Goal: Task Accomplishment & Management: Manage account settings

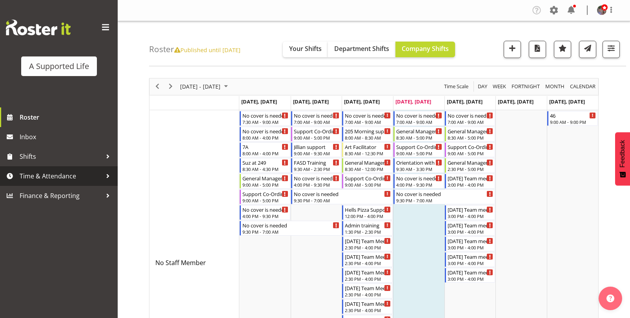
click at [108, 175] on div at bounding box center [108, 176] width 12 height 12
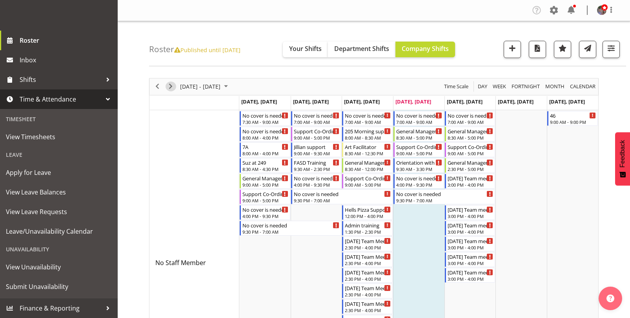
click at [167, 88] on span "Next" at bounding box center [170, 87] width 9 height 10
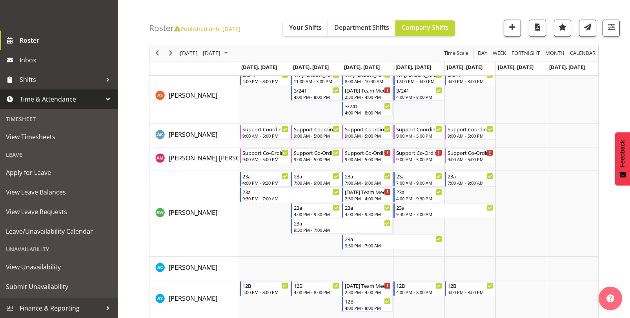
scroll to position [470, 0]
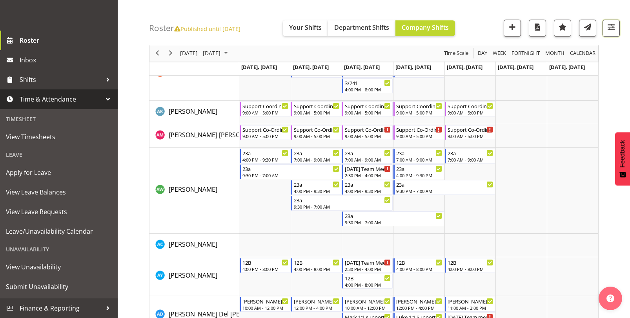
click at [613, 26] on span "button" at bounding box center [611, 27] width 10 height 10
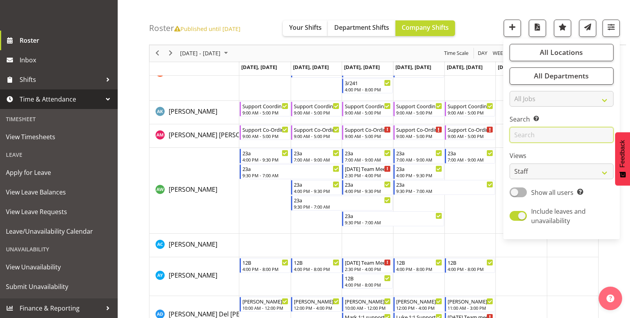
drag, startPoint x: 564, startPoint y: 117, endPoint x: 568, endPoint y: 134, distance: 17.8
click at [568, 134] on input "text" at bounding box center [561, 135] width 104 height 16
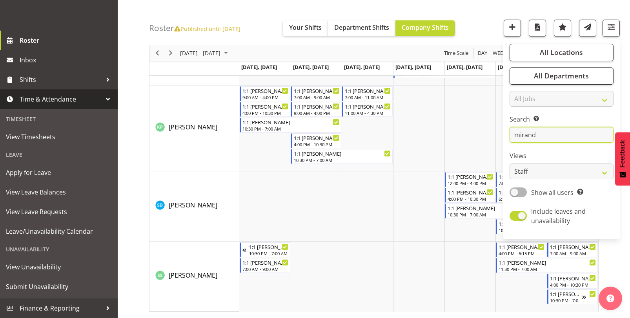
scroll to position [68, 0]
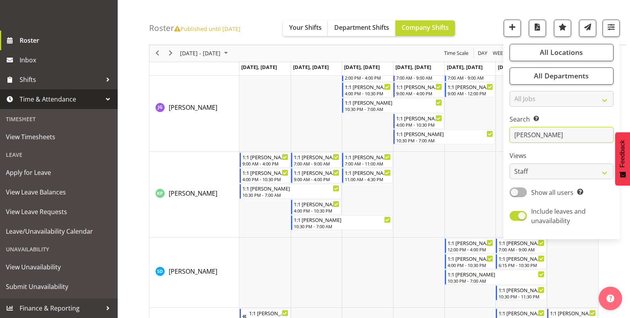
type input "miranda"
click at [609, 254] on div "October 13 - 19, 2025 Today Day Week Fortnight Month calendar Month Agenda Time…" at bounding box center [389, 194] width 481 height 380
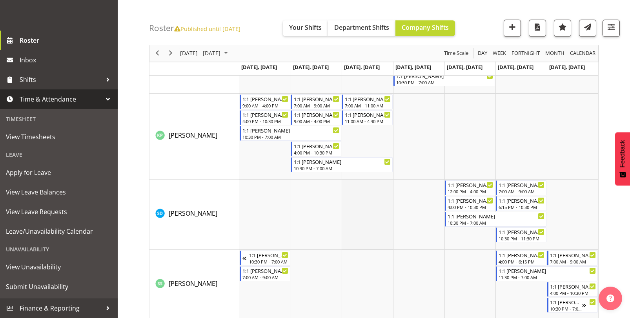
scroll to position [134, 0]
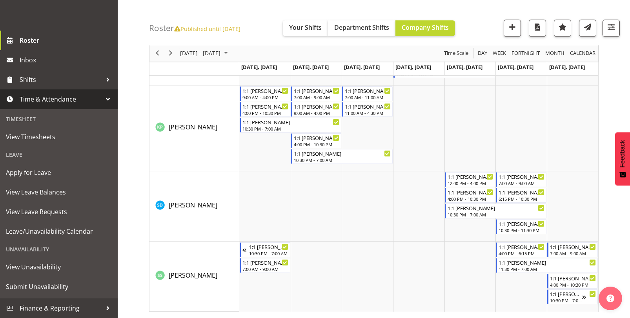
click at [621, 79] on div "October 13 - 19, 2025 Today Day Week Fortnight Month calendar Month Agenda Time…" at bounding box center [389, 128] width 481 height 380
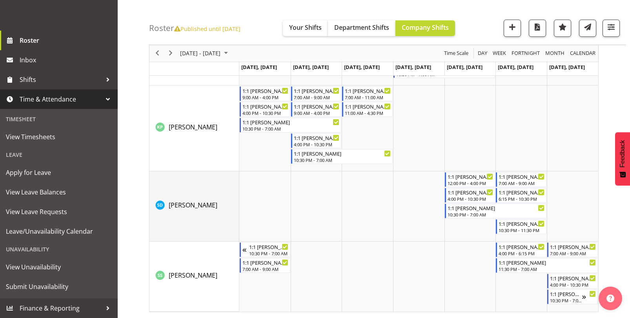
click at [162, 209] on img "Skylah Davidson resource" at bounding box center [159, 204] width 9 height 9
click at [167, 206] on div "[PERSON_NAME]" at bounding box center [186, 204] width 62 height 9
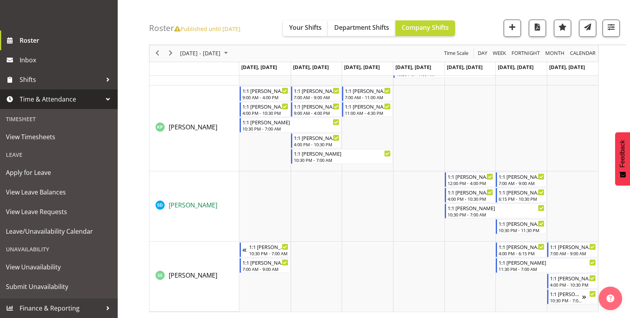
click at [176, 204] on span "[PERSON_NAME]" at bounding box center [193, 205] width 49 height 9
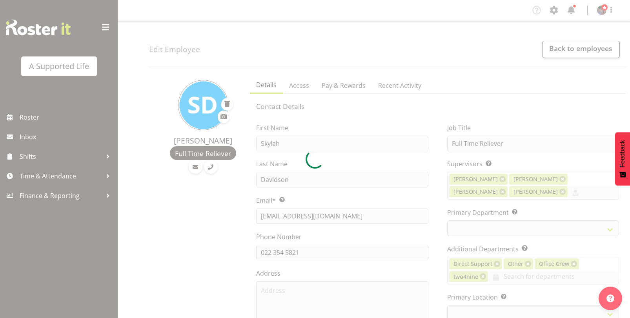
select select "TimelineWeek"
select select "959"
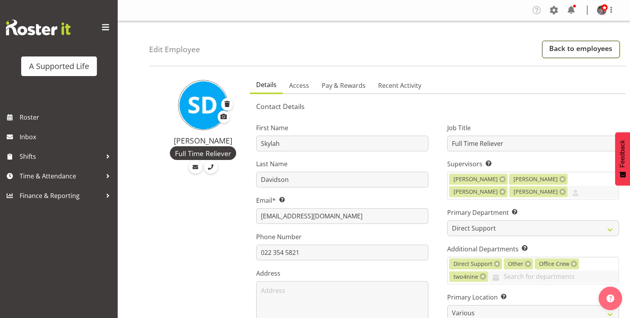
click at [595, 51] on link "Back to employees" at bounding box center [581, 49] width 78 height 17
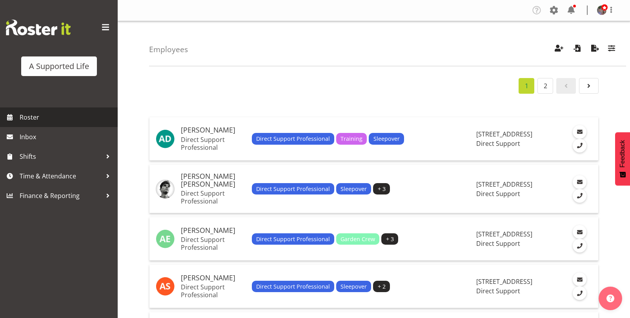
click at [20, 116] on span "Roster" at bounding box center [67, 117] width 94 height 12
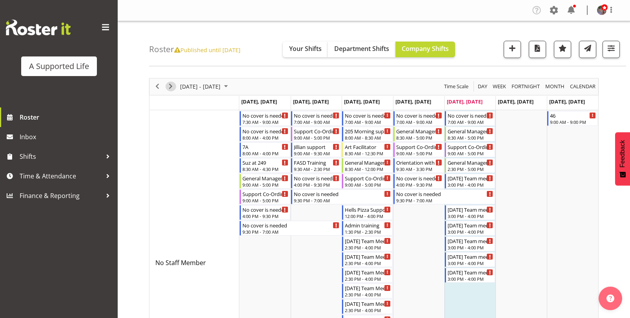
click at [169, 88] on span "Next" at bounding box center [170, 87] width 9 height 10
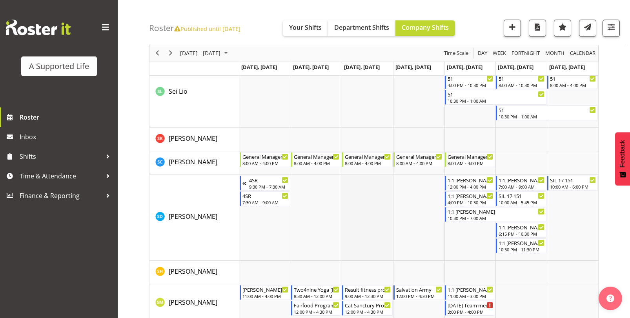
scroll to position [4038, 0]
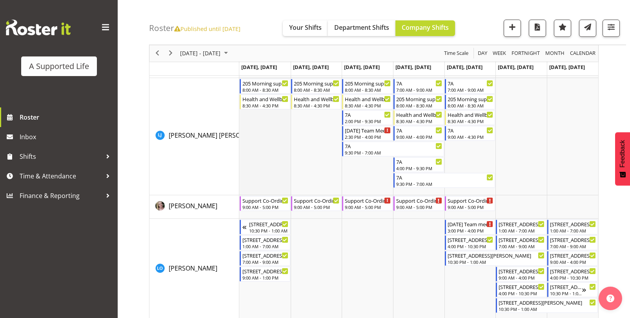
scroll to position [2783, 0]
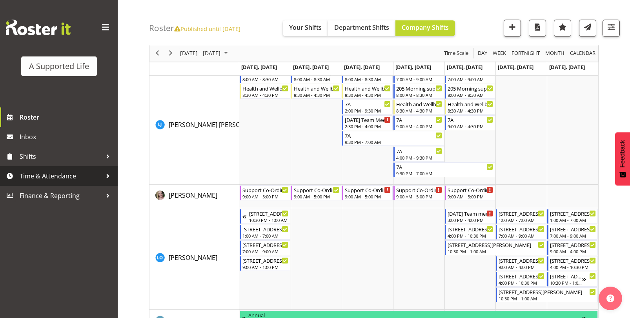
click at [107, 171] on div at bounding box center [108, 176] width 12 height 12
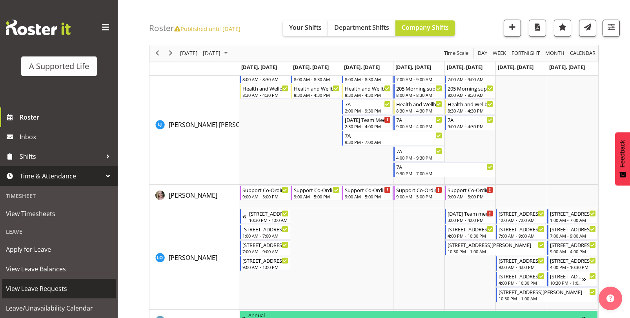
click at [62, 283] on span "View Leave Requests" at bounding box center [59, 289] width 106 height 12
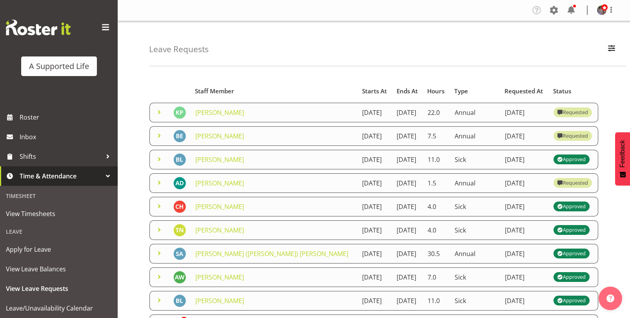
click at [154, 114] on span at bounding box center [158, 111] width 9 height 9
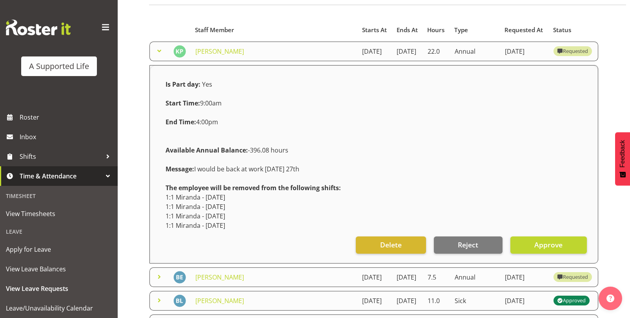
scroll to position [78, 0]
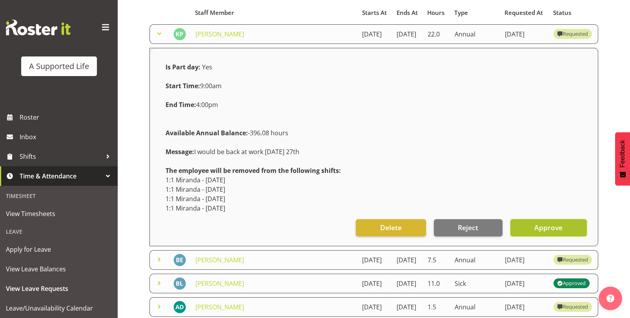
click at [545, 229] on span "Approve" at bounding box center [548, 227] width 28 height 10
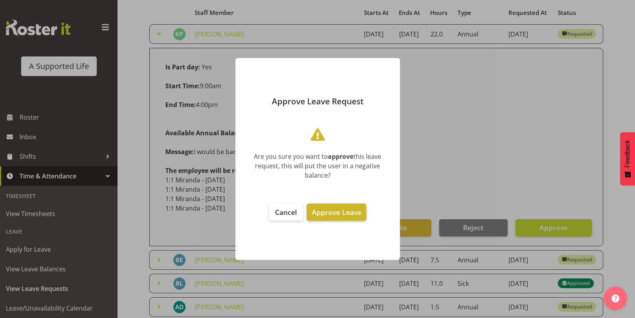
click at [346, 216] on span "Approve Leave" at bounding box center [336, 211] width 49 height 9
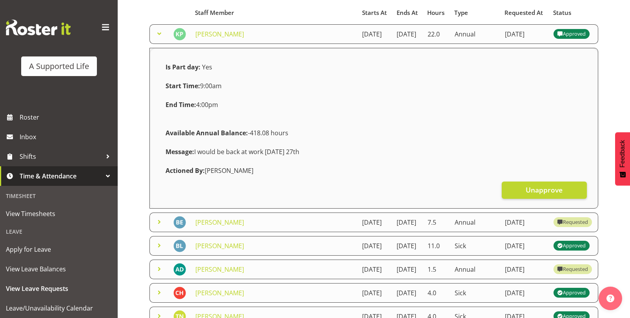
click at [158, 227] on span at bounding box center [158, 221] width 9 height 9
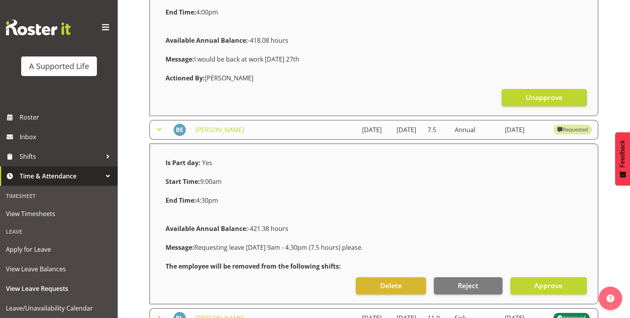
scroll to position [196, 0]
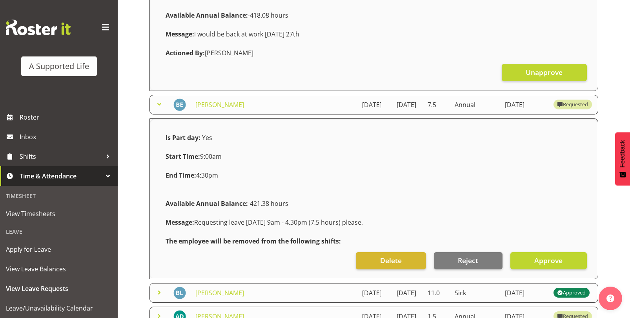
click at [159, 109] on span at bounding box center [158, 104] width 9 height 9
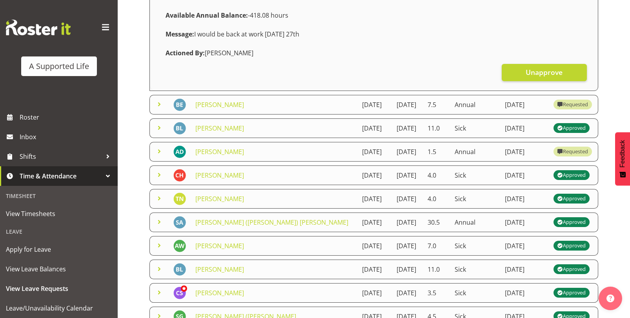
click at [159, 132] on span at bounding box center [158, 127] width 9 height 9
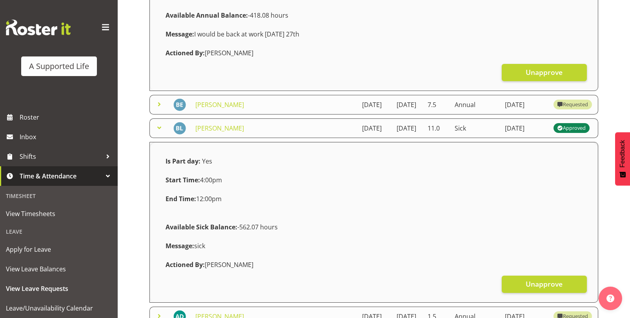
click at [159, 132] on span at bounding box center [158, 127] width 9 height 9
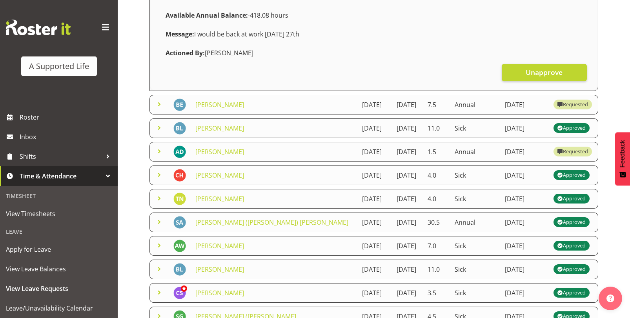
click at [160, 156] on span at bounding box center [158, 151] width 9 height 9
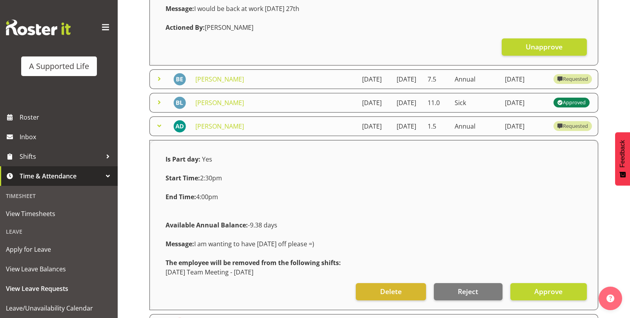
scroll to position [235, 0]
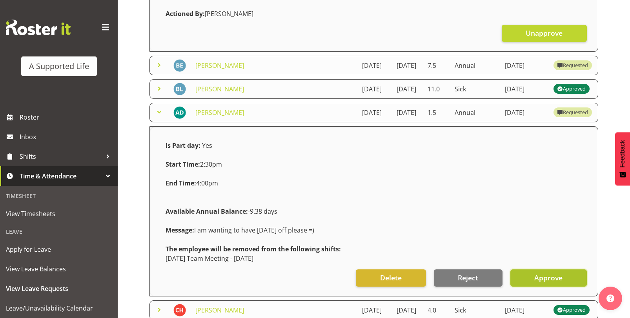
click at [544, 283] on span "Approve" at bounding box center [548, 277] width 28 height 10
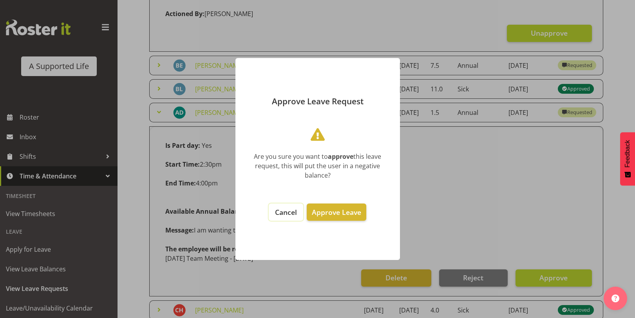
click at [297, 215] on span "Cancel" at bounding box center [286, 211] width 22 height 9
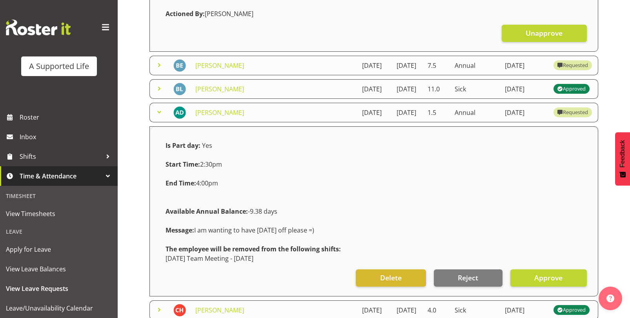
click at [155, 117] on span at bounding box center [158, 111] width 9 height 9
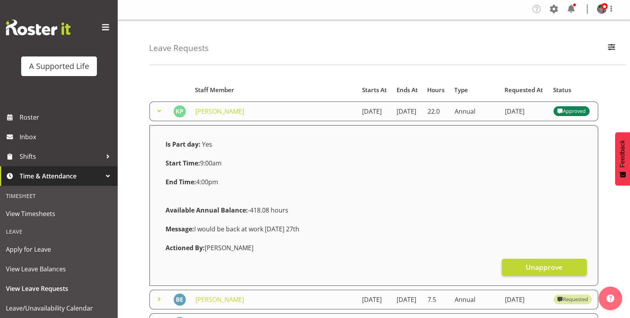
scroll to position [0, 0]
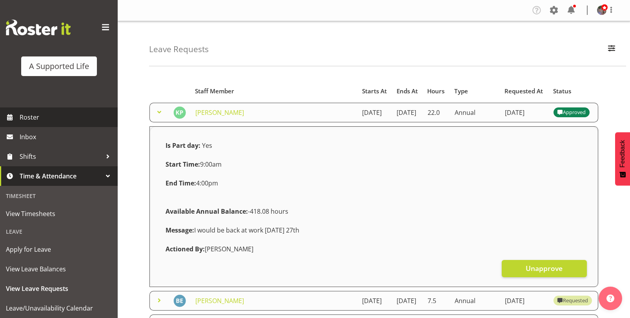
click at [38, 122] on span "Roster" at bounding box center [67, 117] width 94 height 12
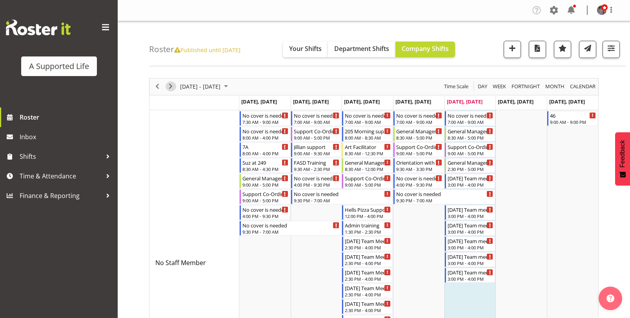
click at [171, 87] on span "Next" at bounding box center [170, 87] width 9 height 10
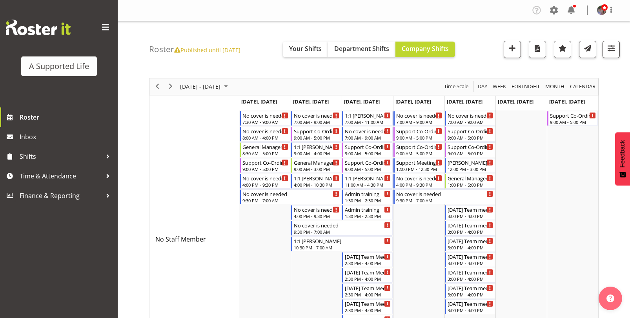
click at [171, 81] on div "next period" at bounding box center [170, 86] width 13 height 16
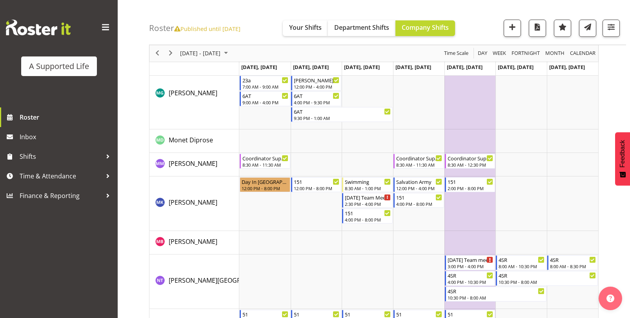
scroll to position [3175, 0]
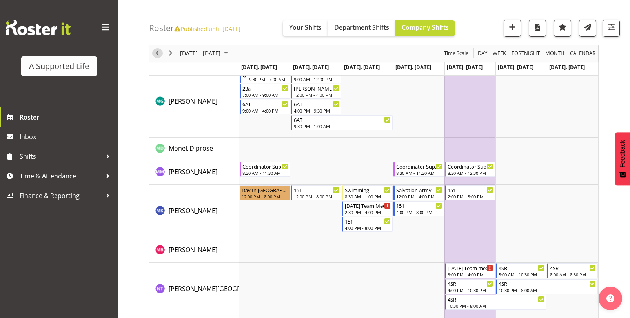
click at [161, 54] on span "Previous" at bounding box center [156, 54] width 9 height 10
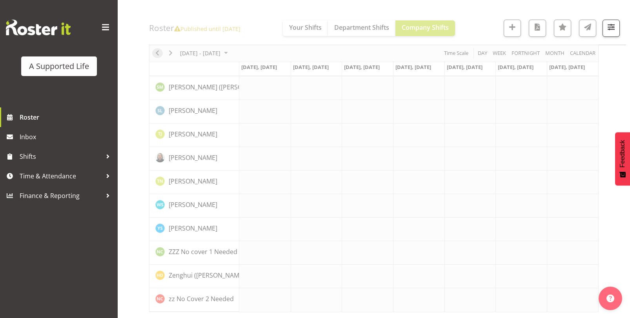
scroll to position [2174, 0]
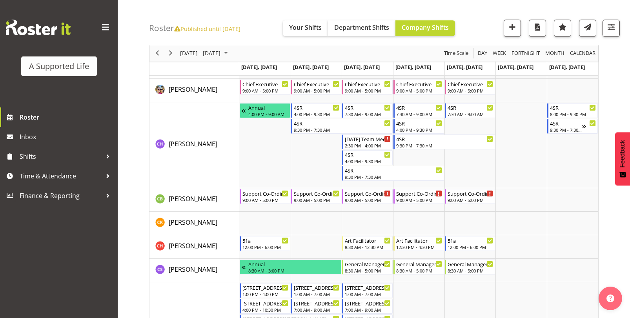
scroll to position [1058, 0]
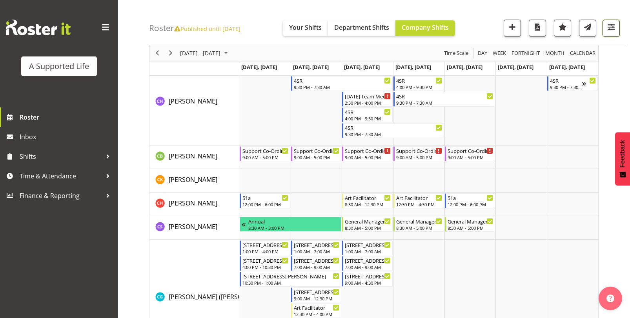
click at [609, 35] on button "button" at bounding box center [610, 28] width 17 height 17
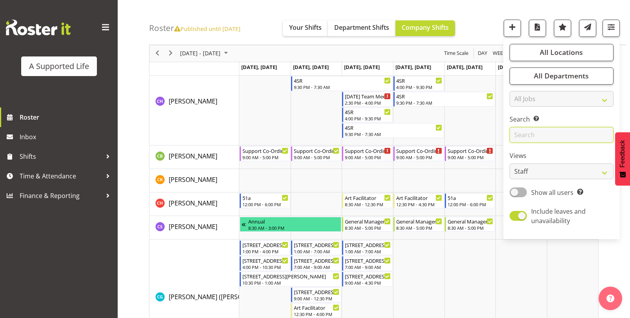
click at [527, 140] on input "text" at bounding box center [561, 135] width 104 height 16
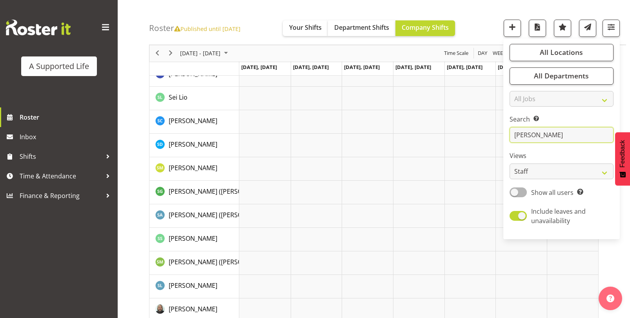
type input "miranda"
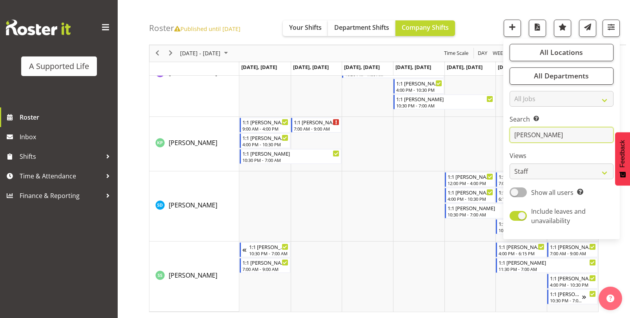
scroll to position [68, 0]
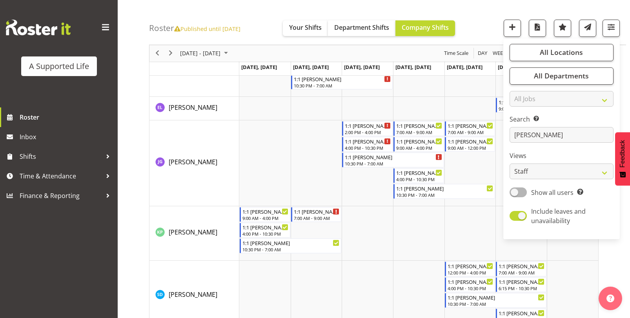
click at [627, 262] on div "October 13 - 19, 2025 Today Day Week Fortnight Month calendar Month Agenda Time…" at bounding box center [389, 205] width 481 height 403
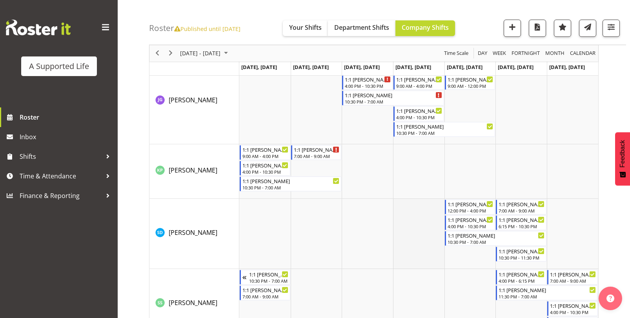
scroll to position [118, 0]
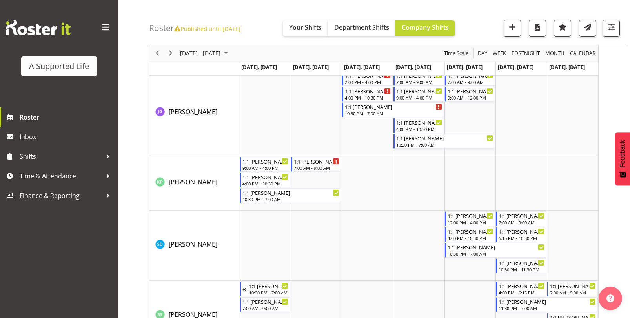
click at [221, 29] on span "Published until [DATE]" at bounding box center [207, 29] width 66 height 8
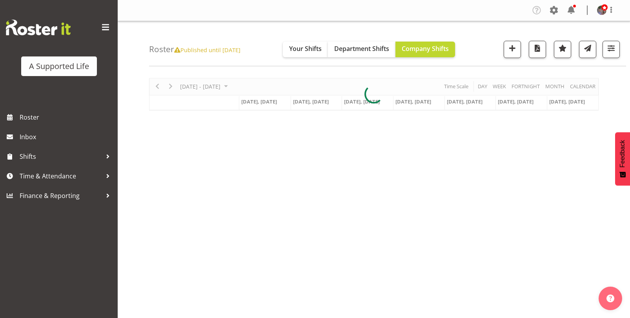
scroll to position [68, 0]
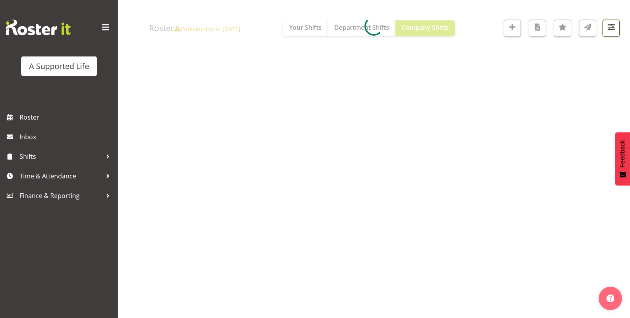
click at [611, 29] on span "button" at bounding box center [611, 27] width 10 height 10
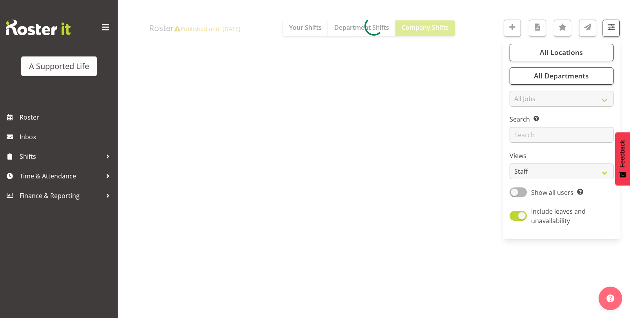
click at [501, 72] on div "[DATE] - [DATE] [DATE] Day Week Fortnight Month calendar Month Agenda Time Scal…" at bounding box center [389, 161] width 481 height 314
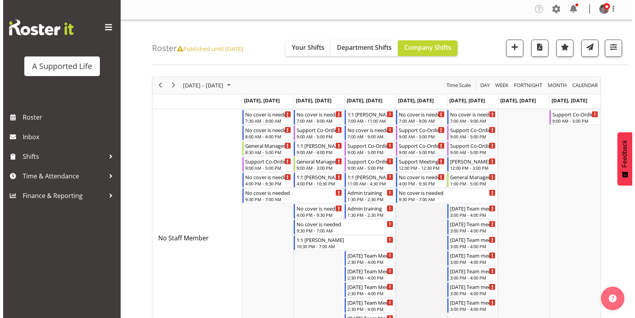
scroll to position [0, 0]
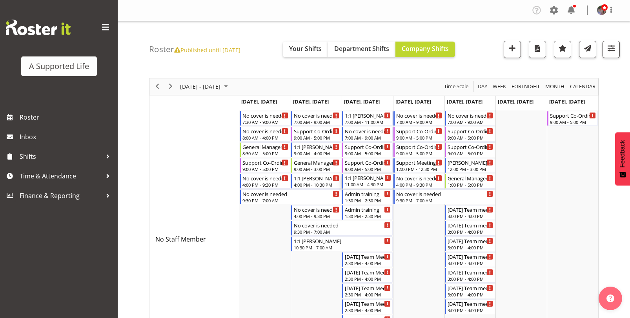
click at [362, 186] on div "11:00 AM - 4:30 PM" at bounding box center [368, 184] width 46 height 6
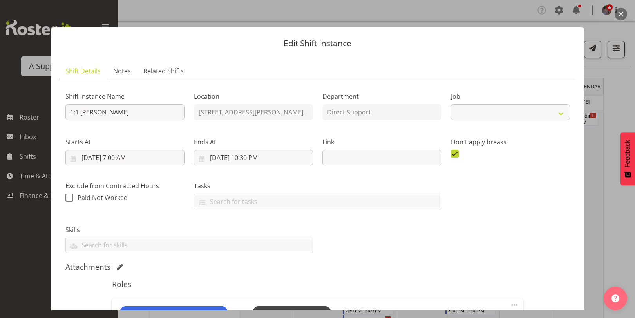
select select "4112"
click at [623, 16] on button "button" at bounding box center [621, 14] width 13 height 13
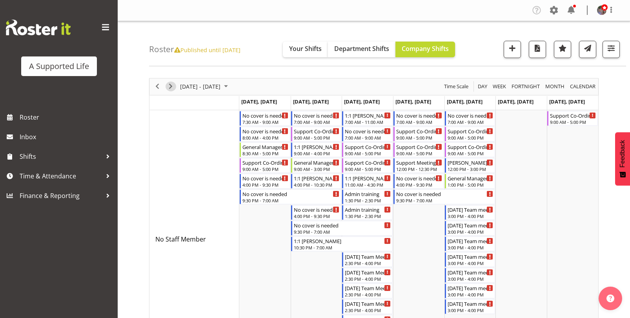
click at [173, 87] on span "Next" at bounding box center [170, 87] width 9 height 10
